Goal: Information Seeking & Learning: Find specific fact

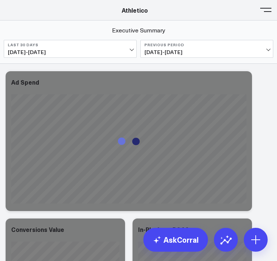
click at [263, 13] on button at bounding box center [265, 9] width 11 height 11
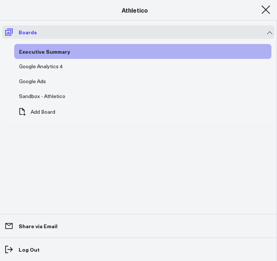
click at [11, 28] on icon at bounding box center [8, 32] width 9 height 9
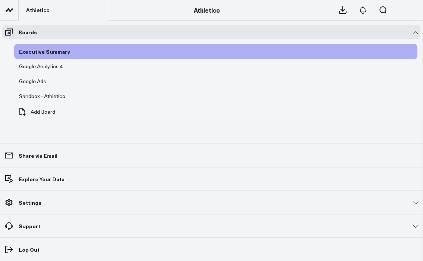
click at [10, 14] on icon at bounding box center [9, 10] width 9 height 9
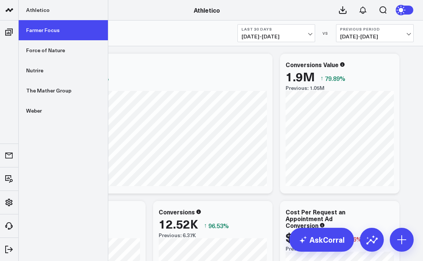
click at [45, 32] on link "Farmer Focus" at bounding box center [63, 30] width 89 height 20
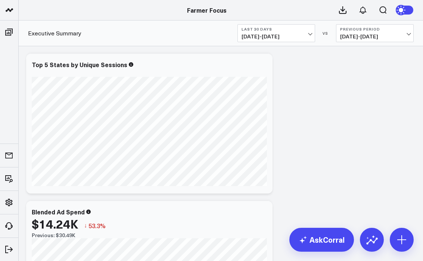
click at [285, 36] on span "09/15/25 - 10/14/25" at bounding box center [276, 37] width 69 height 6
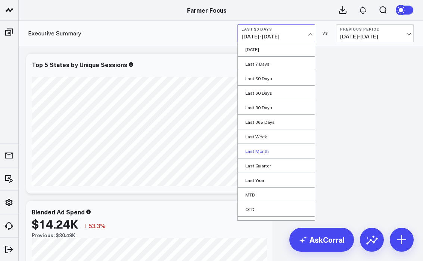
scroll to position [25, 0]
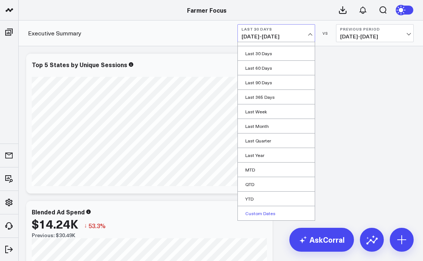
click at [255, 217] on link "Custom Dates" at bounding box center [276, 214] width 77 height 14
select select "9"
select select "2025"
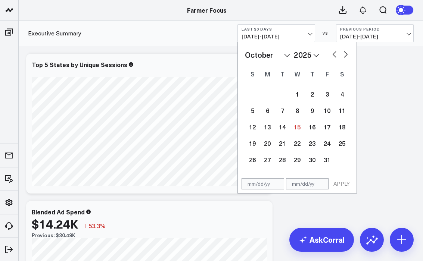
click at [335, 53] on button "button" at bounding box center [334, 53] width 7 height 9
select select "8"
select select "2025"
click at [335, 53] on button "button" at bounding box center [334, 53] width 7 height 9
select select "7"
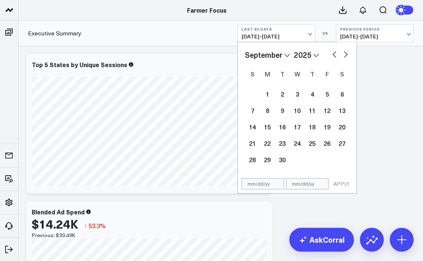
select select "2025"
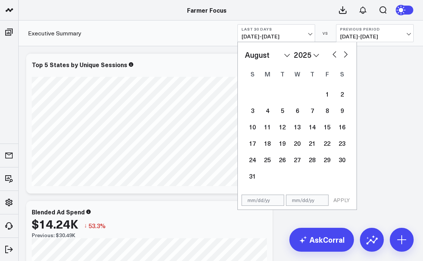
click at [335, 53] on button "button" at bounding box center [334, 53] width 7 height 9
select select "6"
select select "2025"
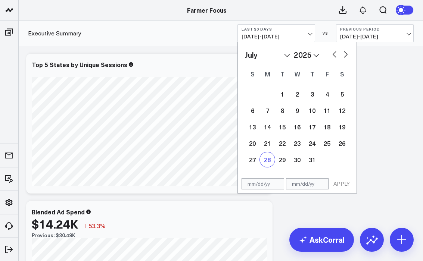
click at [268, 161] on div "28" at bounding box center [267, 159] width 15 height 15
type input "07/28/25"
select select "6"
select select "2025"
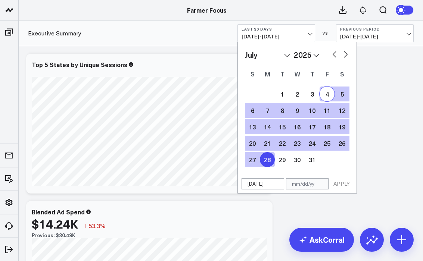
click at [346, 56] on button "button" at bounding box center [345, 53] width 7 height 9
select select "7"
select select "2025"
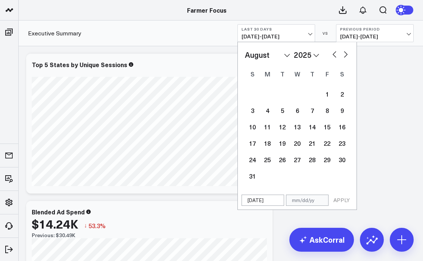
click at [346, 56] on button "button" at bounding box center [345, 53] width 7 height 9
select select "8"
select select "2025"
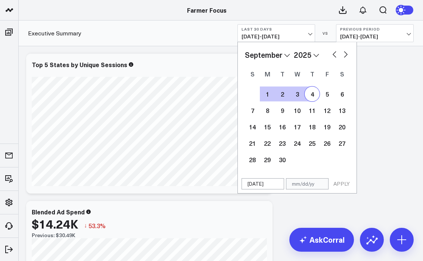
click at [348, 55] on button "button" at bounding box center [345, 53] width 7 height 9
select select "9"
select select "2025"
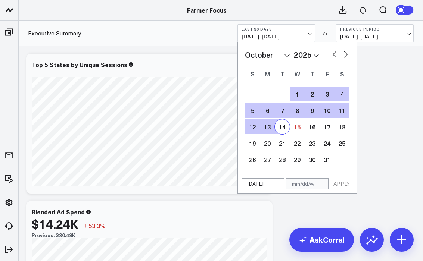
click at [288, 127] on div "14" at bounding box center [282, 127] width 15 height 15
type input "[DATE]"
select select "9"
select select "2025"
click at [337, 185] on button "APPLY" at bounding box center [342, 184] width 22 height 11
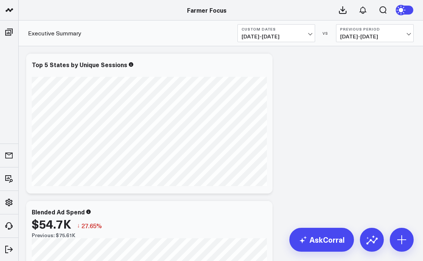
click at [371, 34] on span "05/10/25 - 07/27/25" at bounding box center [374, 37] width 69 height 6
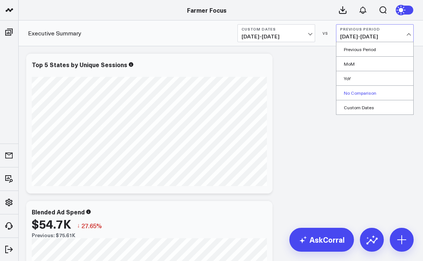
click at [365, 92] on link "No Comparison" at bounding box center [375, 93] width 77 height 14
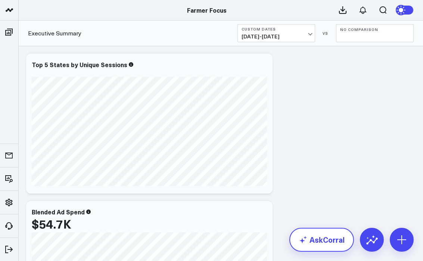
click at [337, 235] on link "AskCorral" at bounding box center [321, 240] width 65 height 24
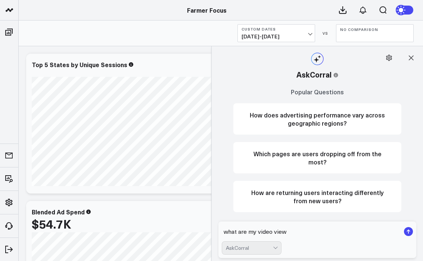
type textarea "what are my video views"
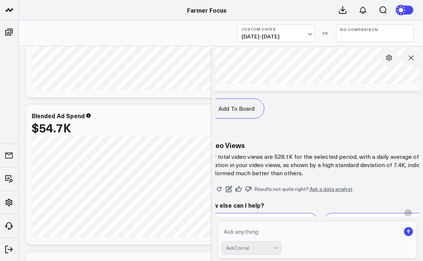
scroll to position [580, 0]
